Goal: Task Accomplishment & Management: Use online tool/utility

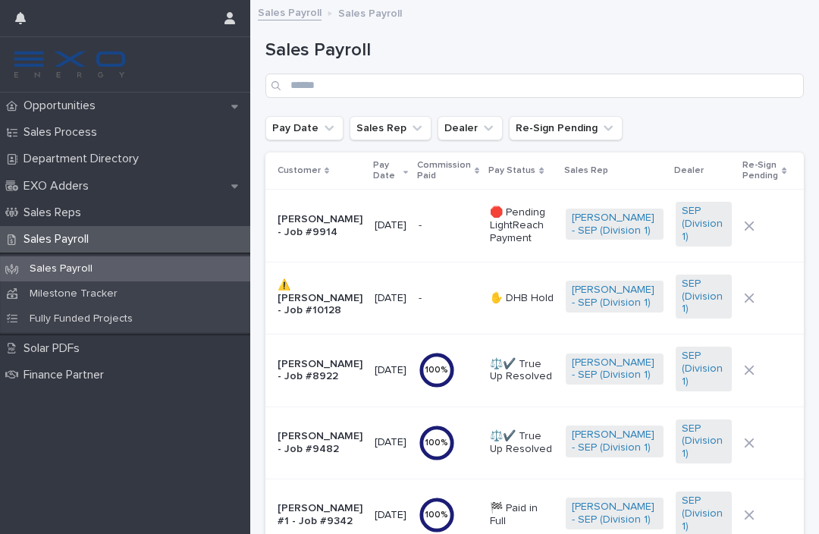
click at [185, 103] on div "Opportunities" at bounding box center [125, 106] width 250 height 27
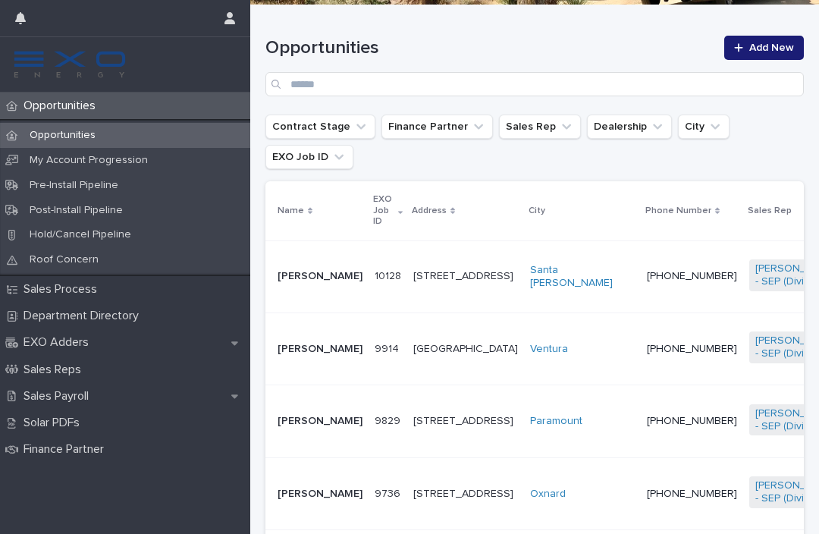
scroll to position [231, 0]
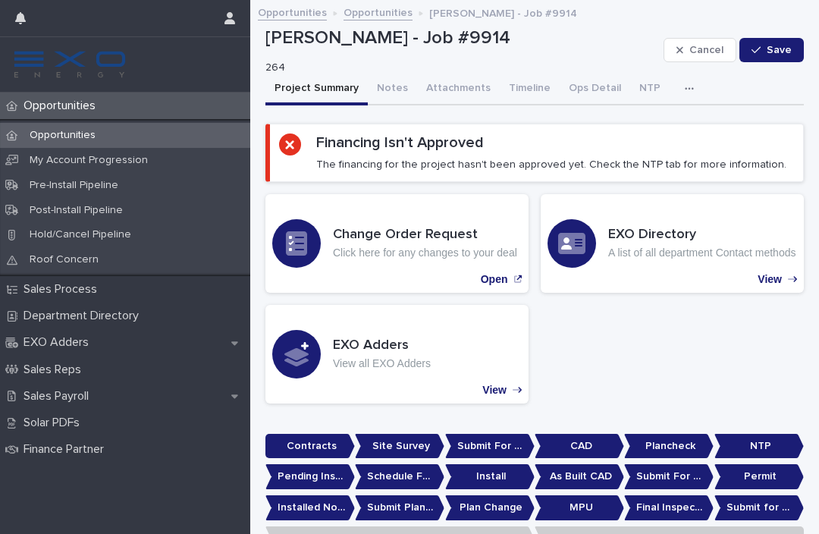
click at [388, 93] on button "Notes" at bounding box center [392, 90] width 49 height 32
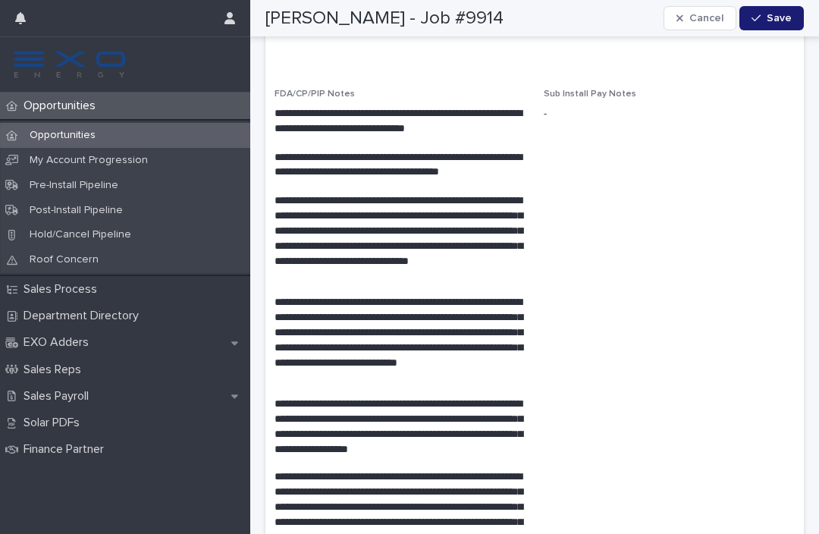
scroll to position [2785, 0]
